Goal: Task Accomplishment & Management: Manage account settings

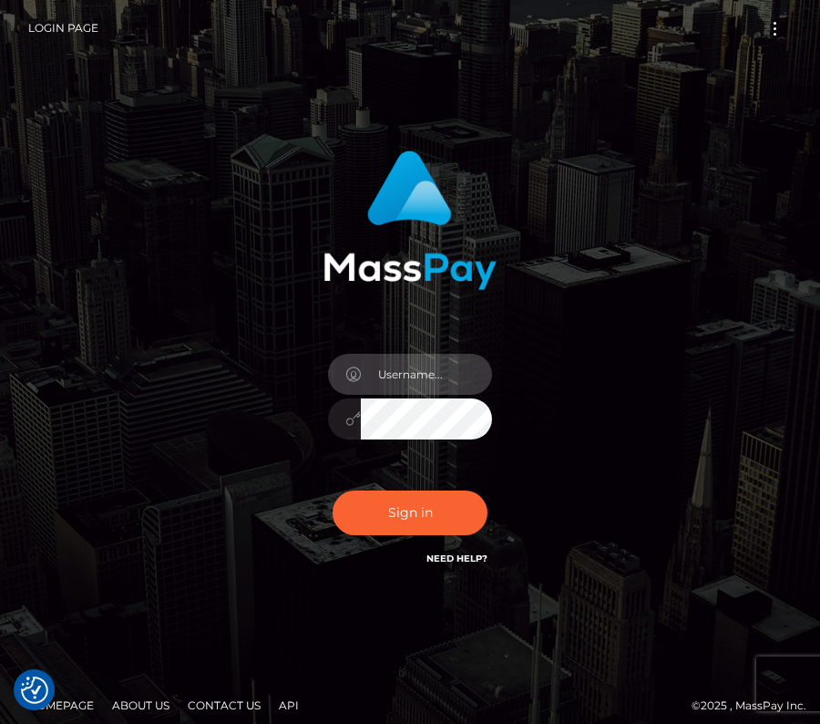
click at [409, 365] on input "text" at bounding box center [426, 374] width 131 height 41
type input "kateo"
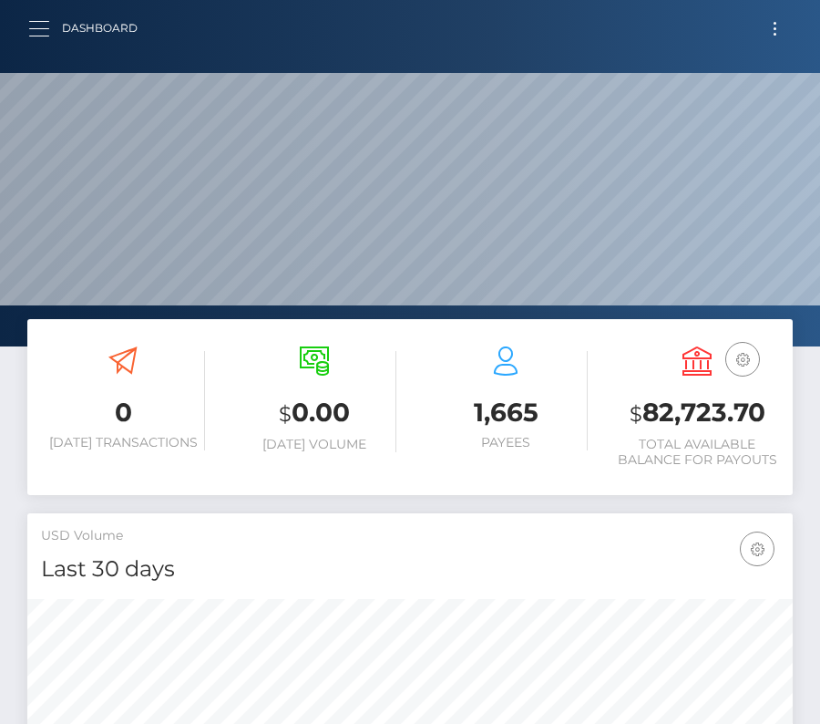
click at [36, 28] on span "button" at bounding box center [39, 28] width 20 height 1
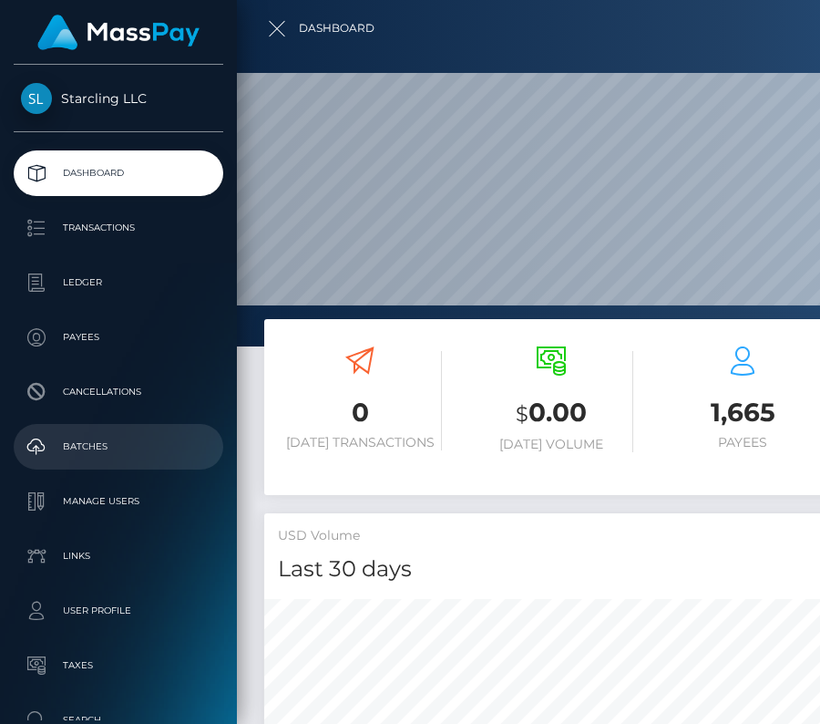
click at [82, 437] on p "Batches" at bounding box center [118, 446] width 195 height 27
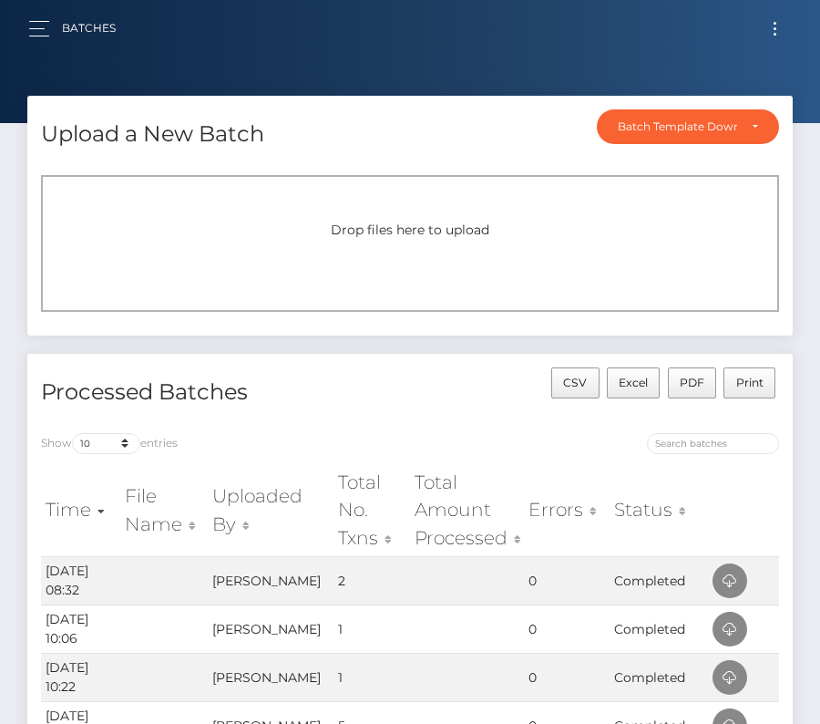
click at [767, 32] on button "Toggle navigation" at bounding box center [775, 28] width 34 height 25
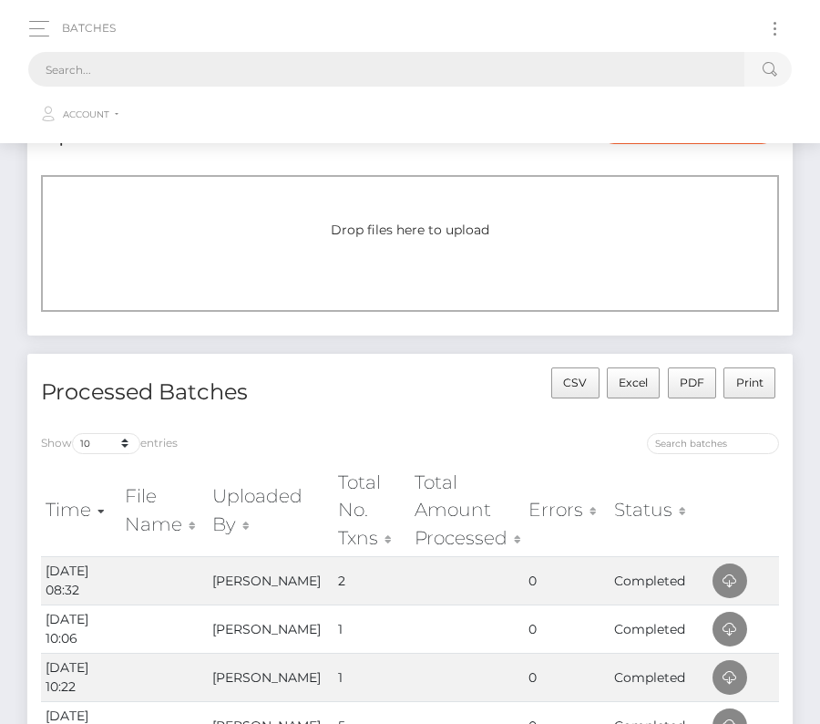
click at [292, 77] on input "text" at bounding box center [386, 69] width 716 height 35
paste input "3165298"
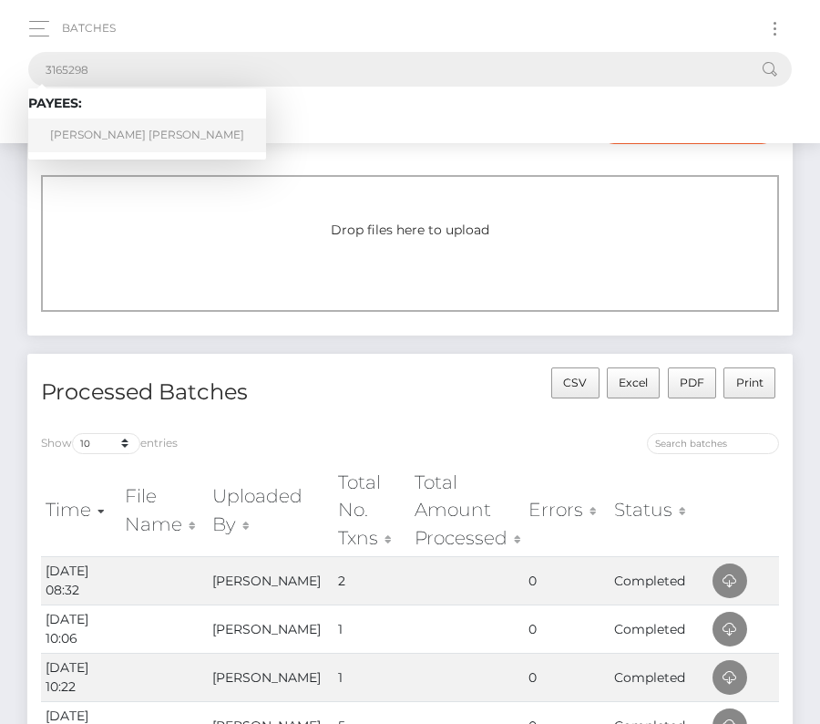
type input "3165298"
click at [110, 131] on link "Taylor Lee Williams" at bounding box center [147, 135] width 238 height 34
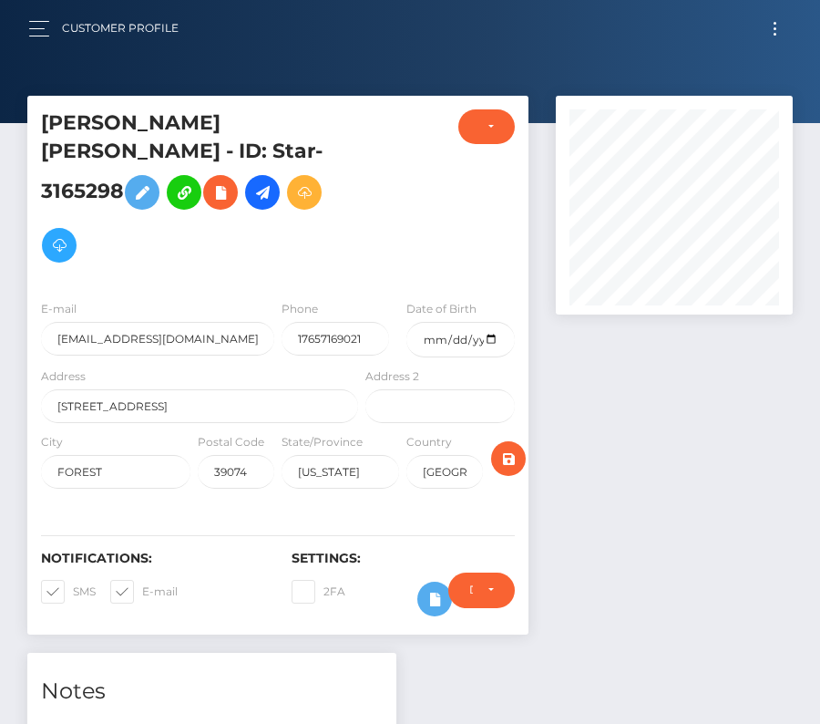
scroll to position [219, 237]
click at [495, 322] on input "date" at bounding box center [460, 340] width 108 height 36
type input "1994-01-19"
click at [73, 584] on span at bounding box center [73, 591] width 0 height 14
click at [73, 580] on input "SMS" at bounding box center [79, 586] width 12 height 12
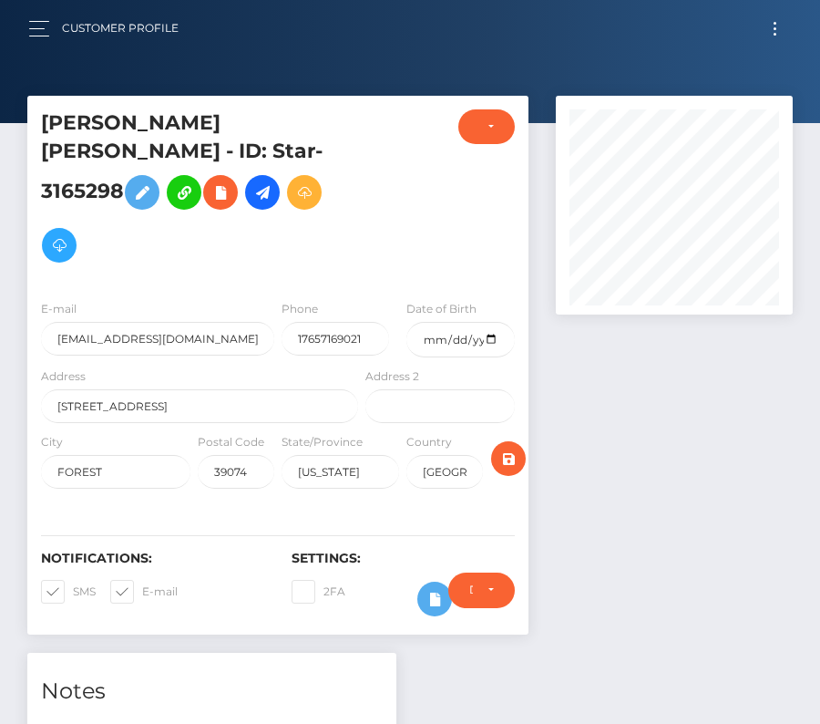
checkbox input "false"
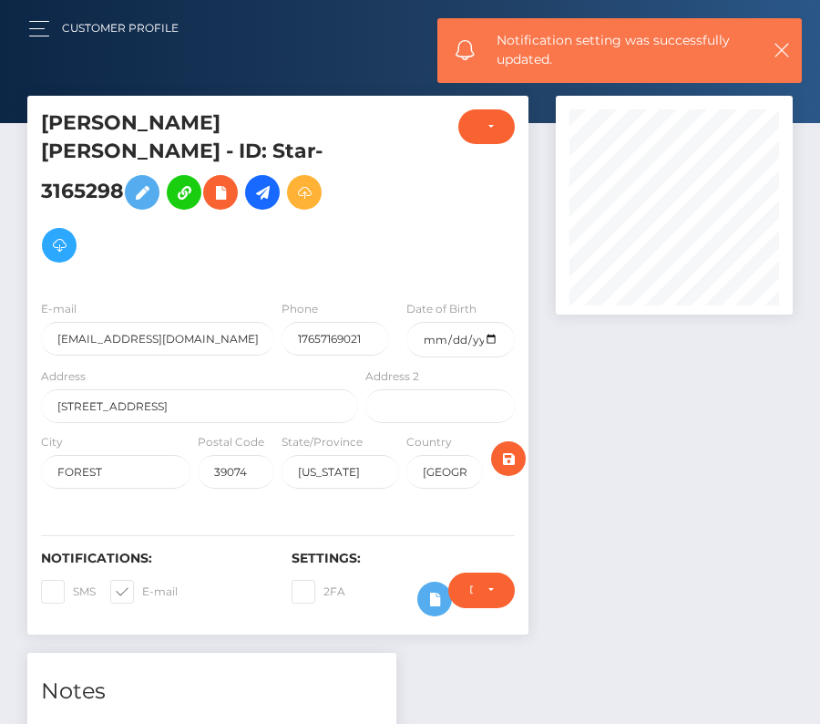
click at [142, 584] on span at bounding box center [142, 591] width 0 height 14
click at [142, 580] on input "E-mail" at bounding box center [148, 586] width 12 height 12
checkbox input "false"
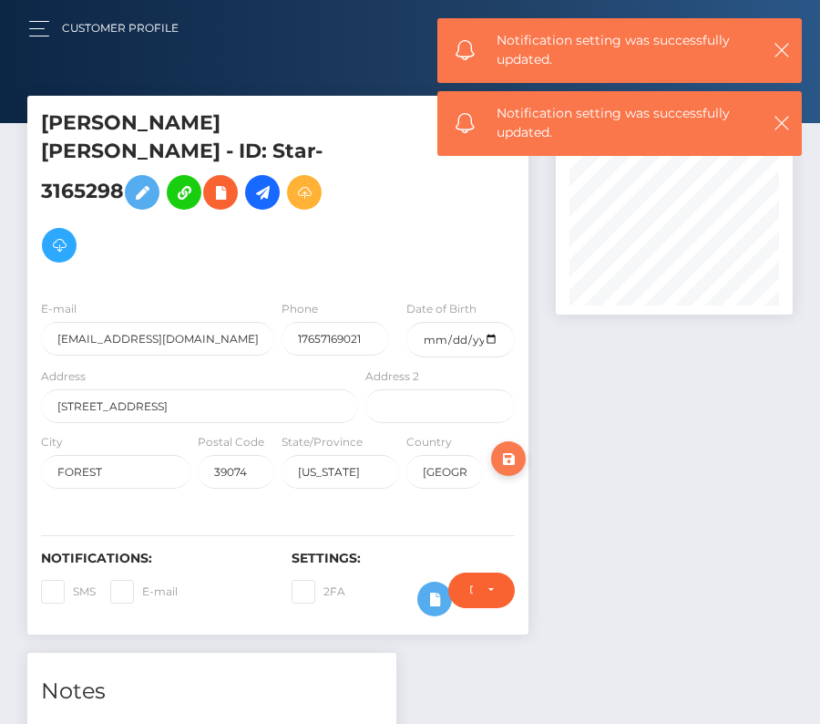
click at [506, 448] on icon "submit" at bounding box center [509, 459] width 22 height 23
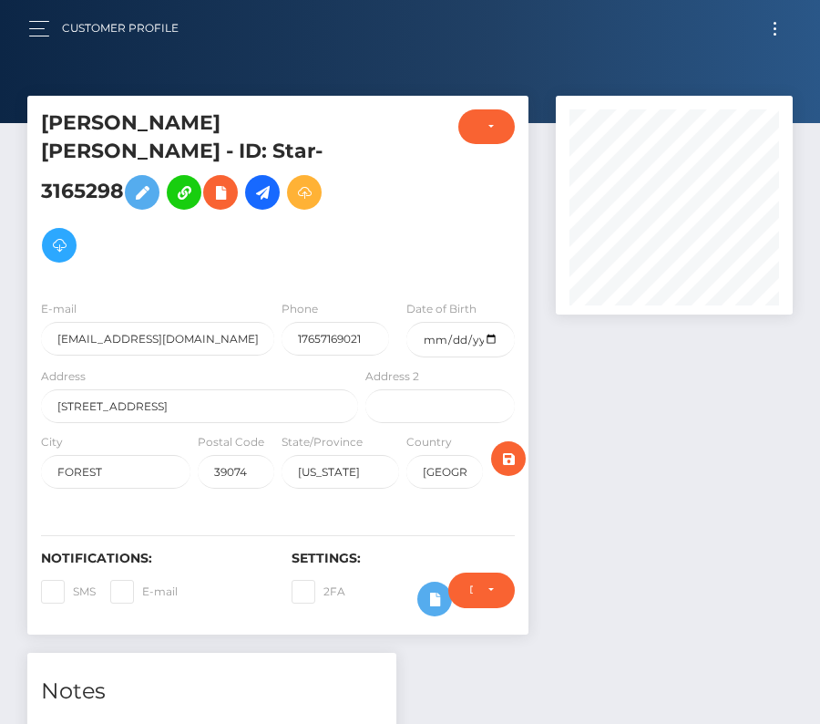
scroll to position [219, 237]
